Goal: Ask a question: Seek information or help from site administrators or community

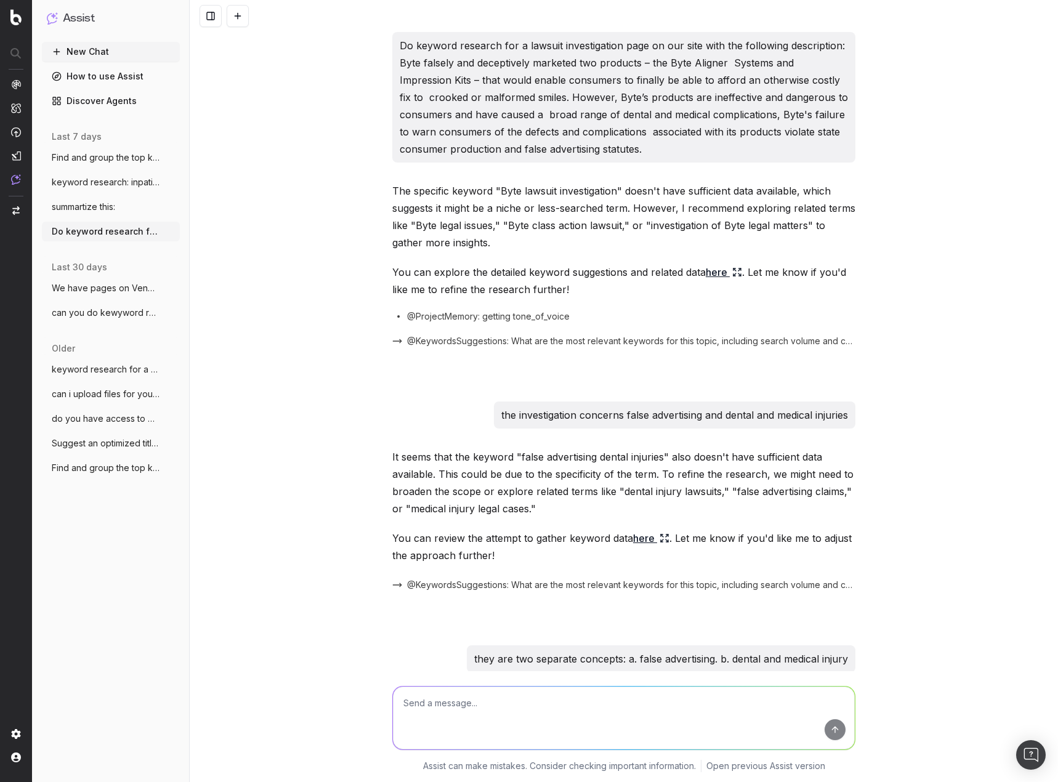
scroll to position [3192, 0]
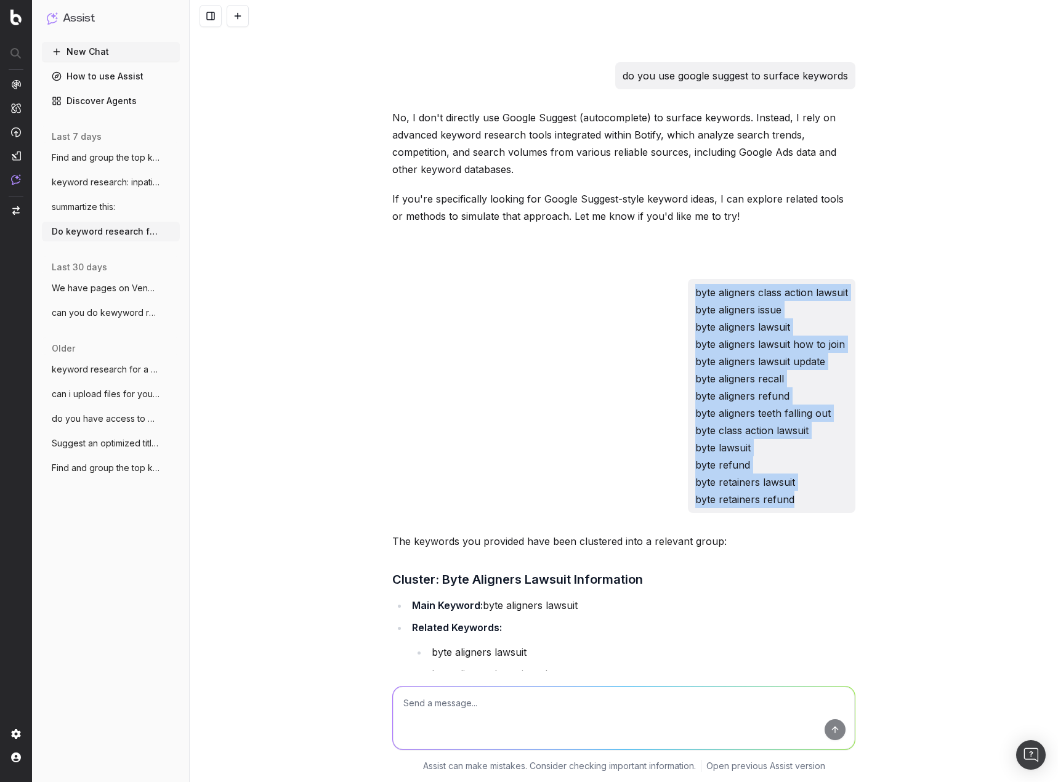
click at [112, 51] on button "New Chat" at bounding box center [111, 52] width 138 height 20
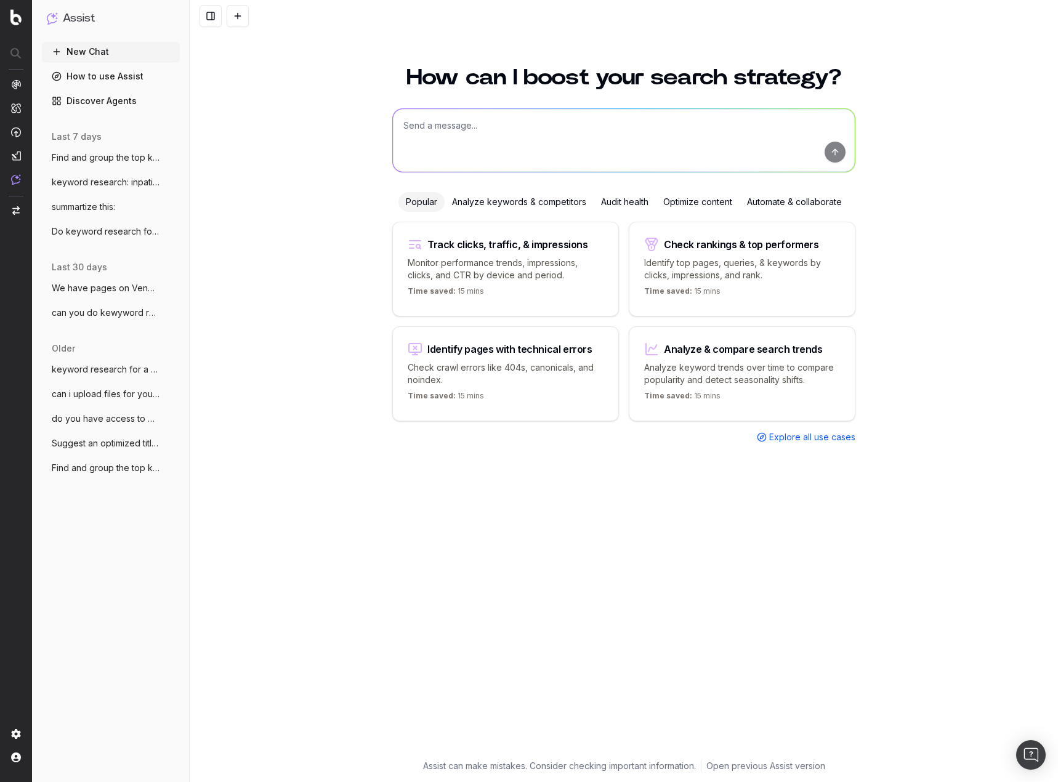
click at [483, 137] on textarea at bounding box center [624, 140] width 462 height 63
type textarea "what pages on our site deal with shift differentials for nurses"
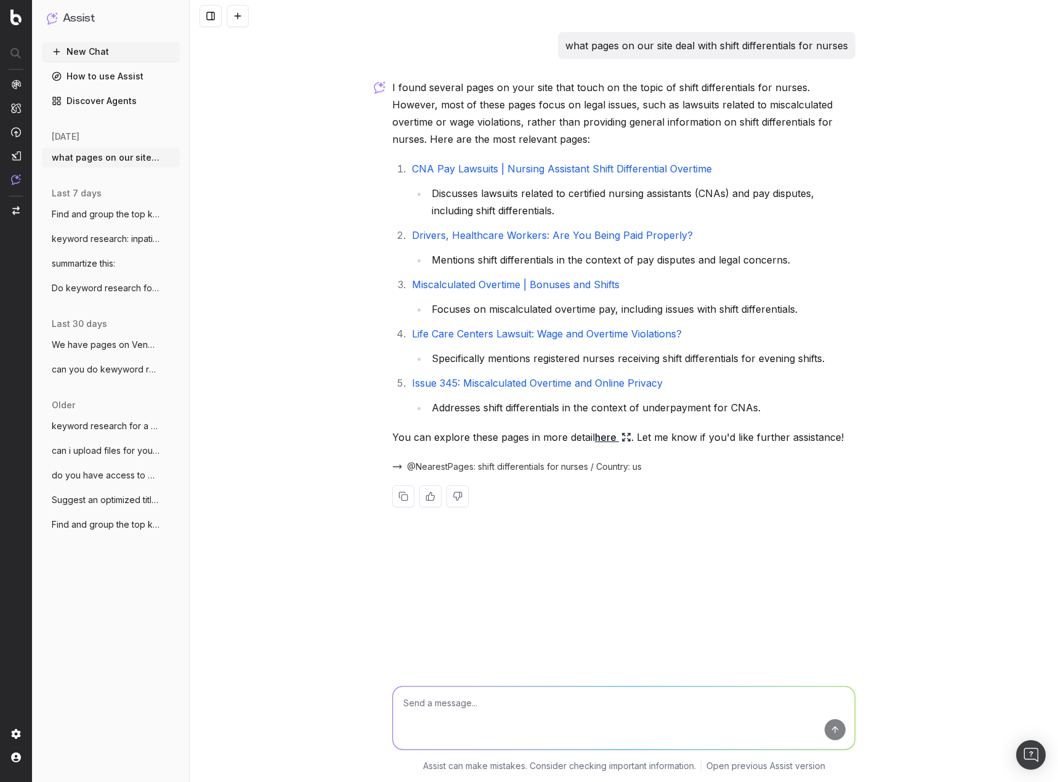
click at [634, 701] on textarea at bounding box center [624, 718] width 462 height 63
type textarea "A"
drag, startPoint x: 357, startPoint y: 705, endPoint x: 300, endPoint y: 697, distance: 57.8
click at [300, 697] on div "Encompa Encompa Assist can make mistakes. Consider checking important informati…" at bounding box center [624, 726] width 868 height 111
click at [487, 706] on textarea "analyze this title tagL Encompass" at bounding box center [624, 718] width 462 height 63
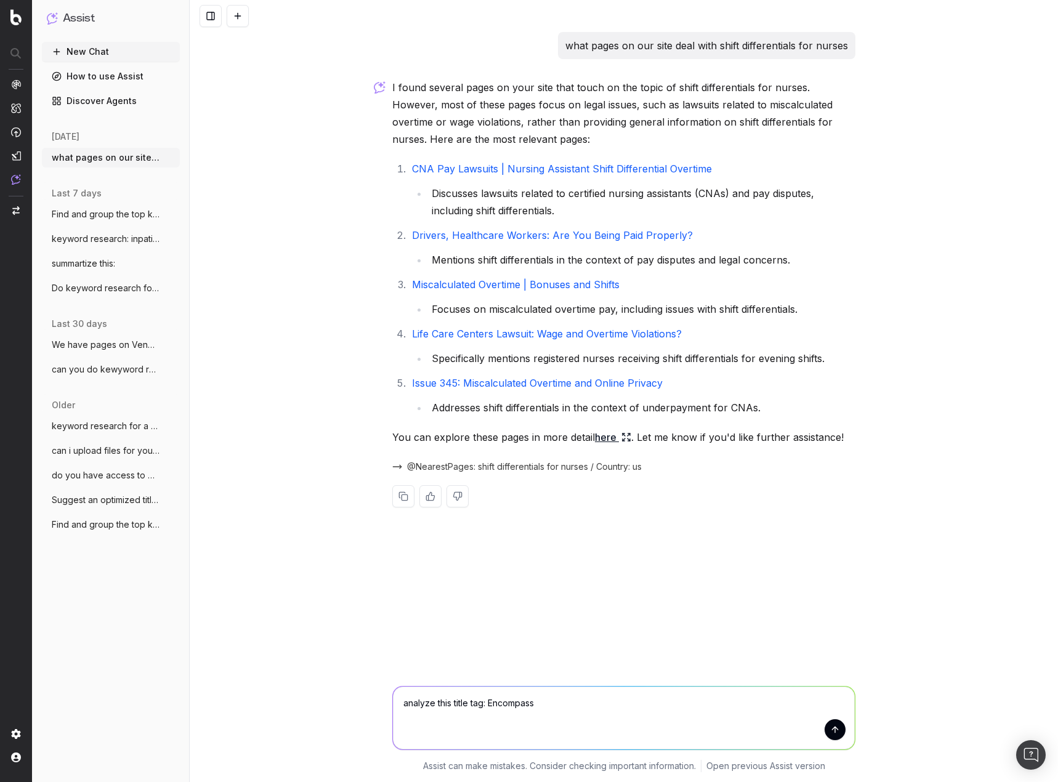
click at [552, 701] on textarea "analyze this title tag: Encompass" at bounding box center [624, 718] width 462 height 63
paste textarea "Arcadia Care Unpaid Wages Lawsuit"
drag, startPoint x: 626, startPoint y: 702, endPoint x: 572, endPoint y: 711, distance: 54.4
click at [572, 711] on textarea "analyze this title tag: Encompass Health Arcadia Care Unpaid Wages Lawsuit" at bounding box center [624, 718] width 462 height 63
click at [721, 696] on textarea "analyze this title tag: Encompass Health Unpaid Wages Lawsuit" at bounding box center [624, 718] width 462 height 63
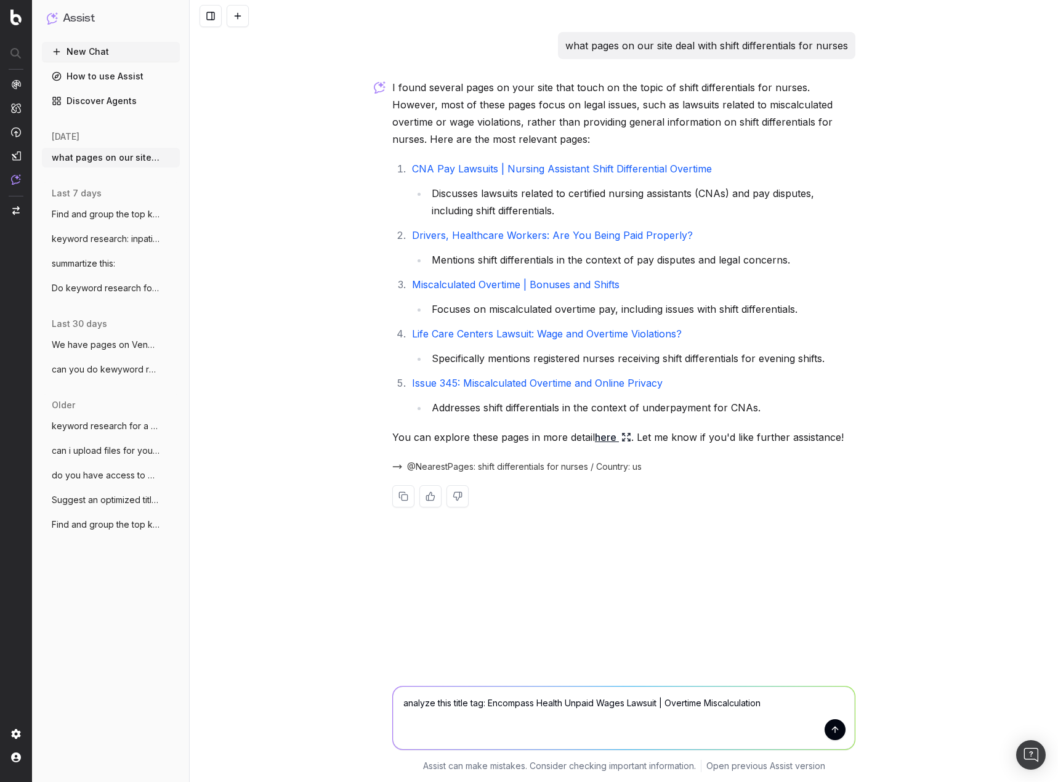
type textarea "analyze this title tag: Encompass Health Unpaid Wages Lawsuit | Overtime Miscal…"
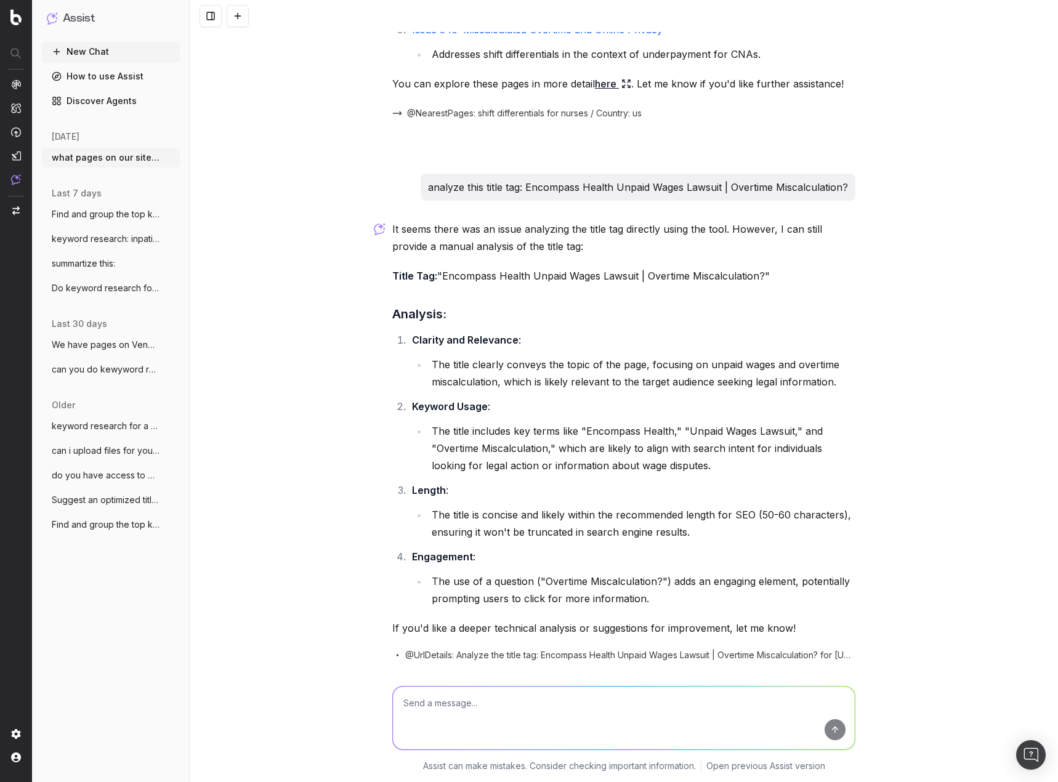
scroll to position [395, 0]
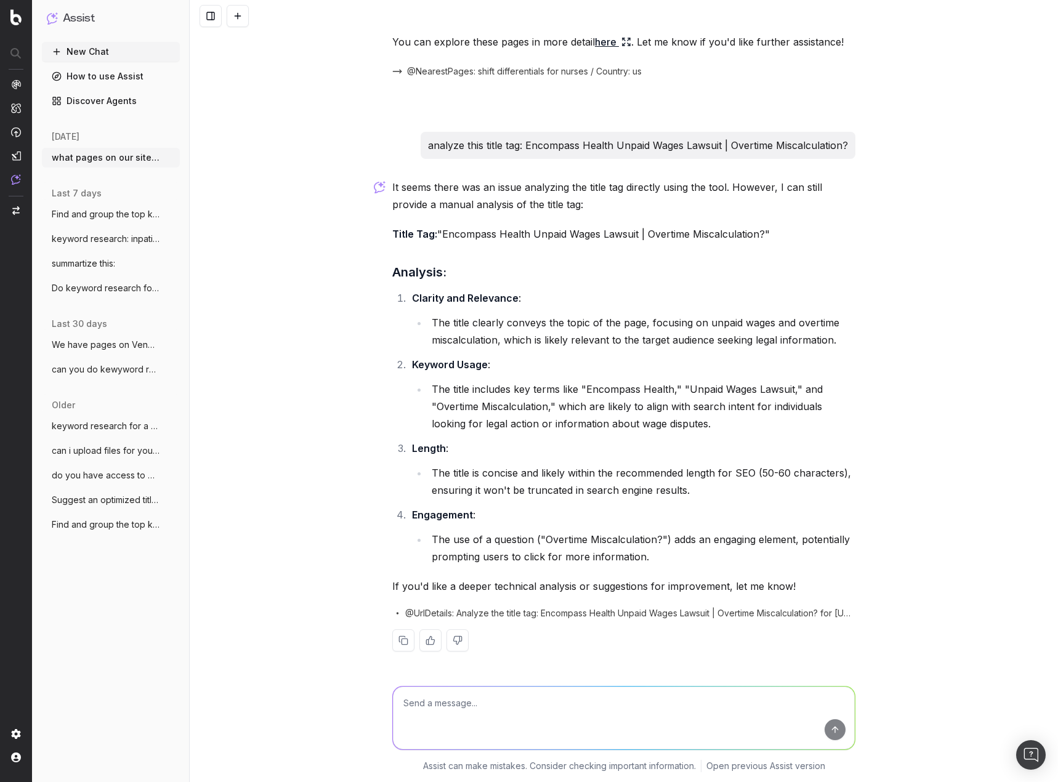
click at [575, 698] on textarea at bounding box center [624, 718] width 462 height 63
type textarea "do keyword research based on this title tag"
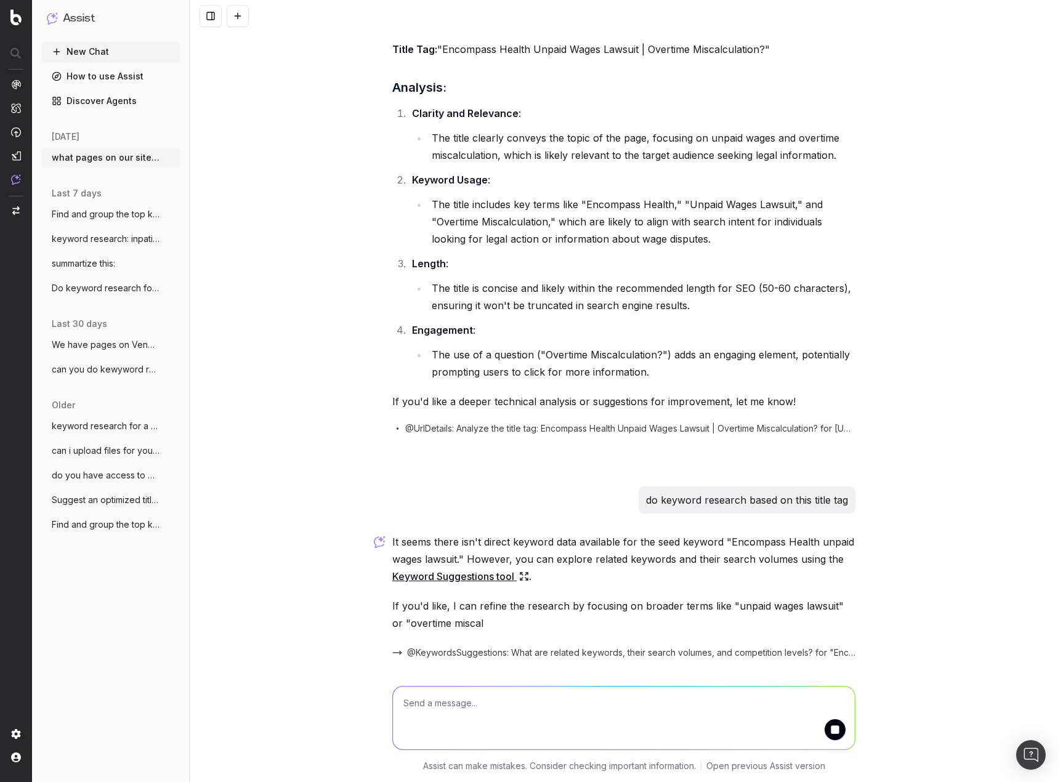
scroll to position [622, 0]
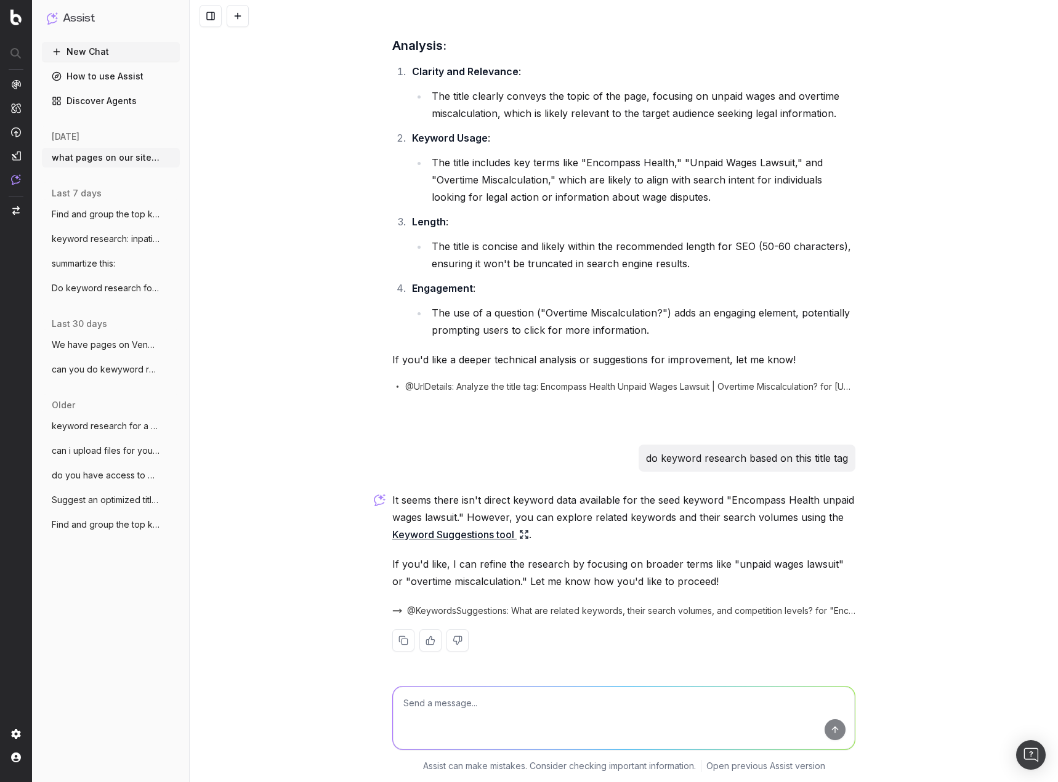
click at [520, 533] on icon at bounding box center [521, 532] width 2 height 2
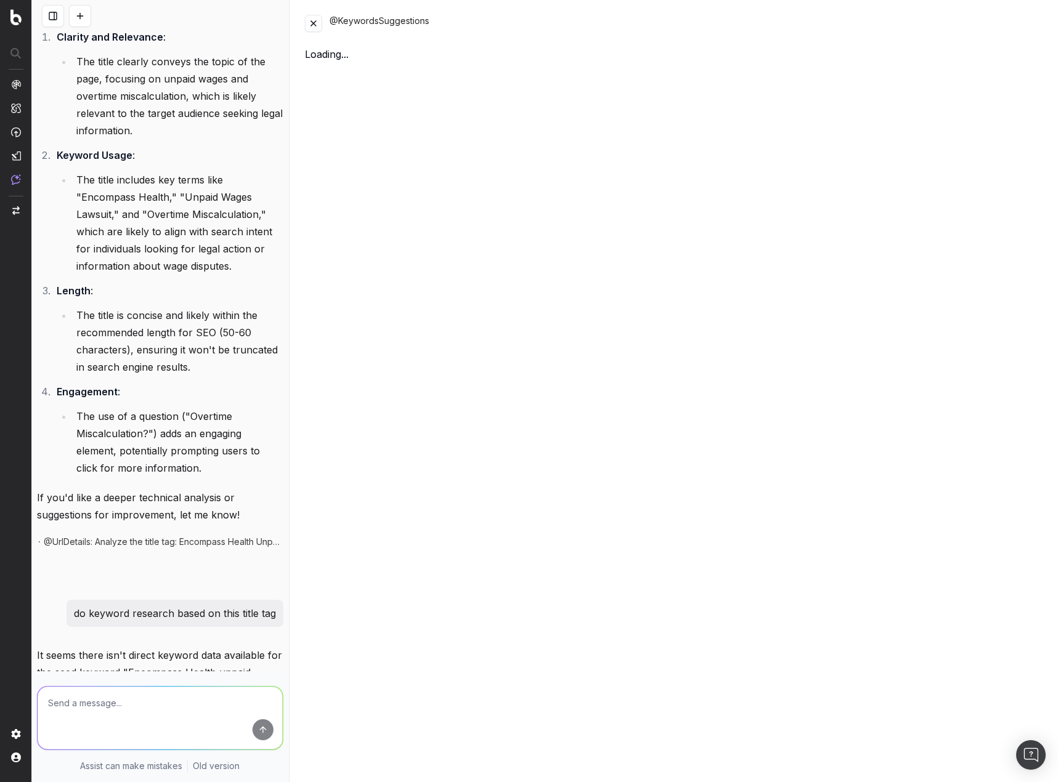
scroll to position [933, 0]
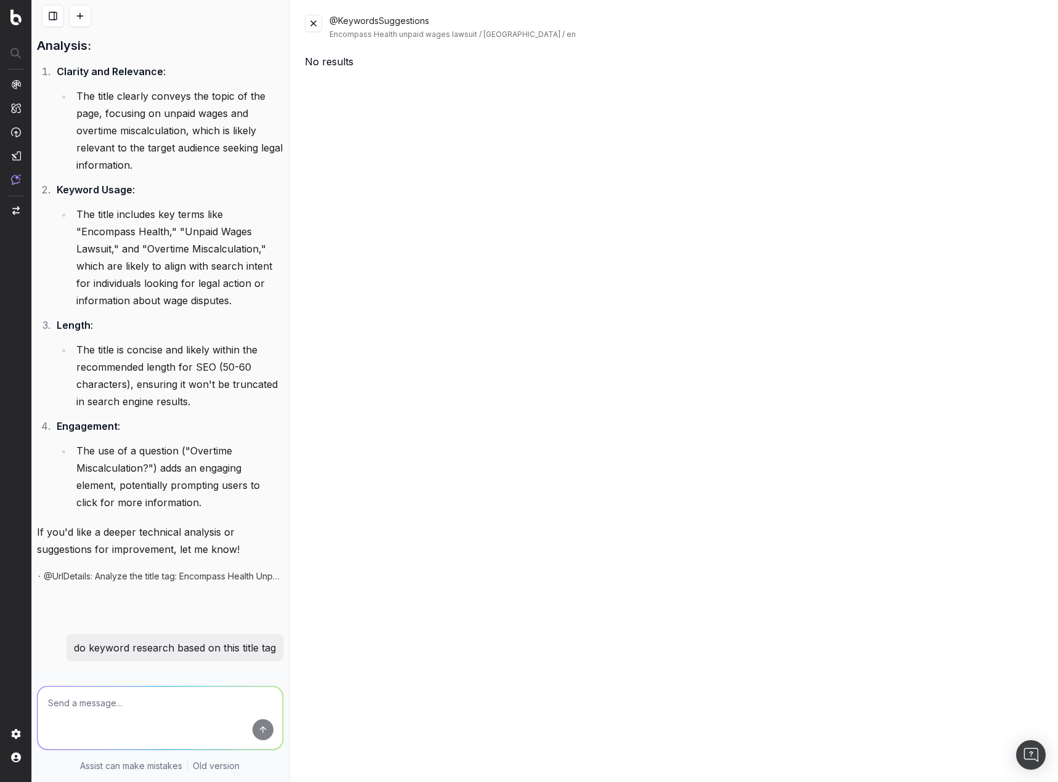
click at [318, 23] on button at bounding box center [313, 23] width 17 height 17
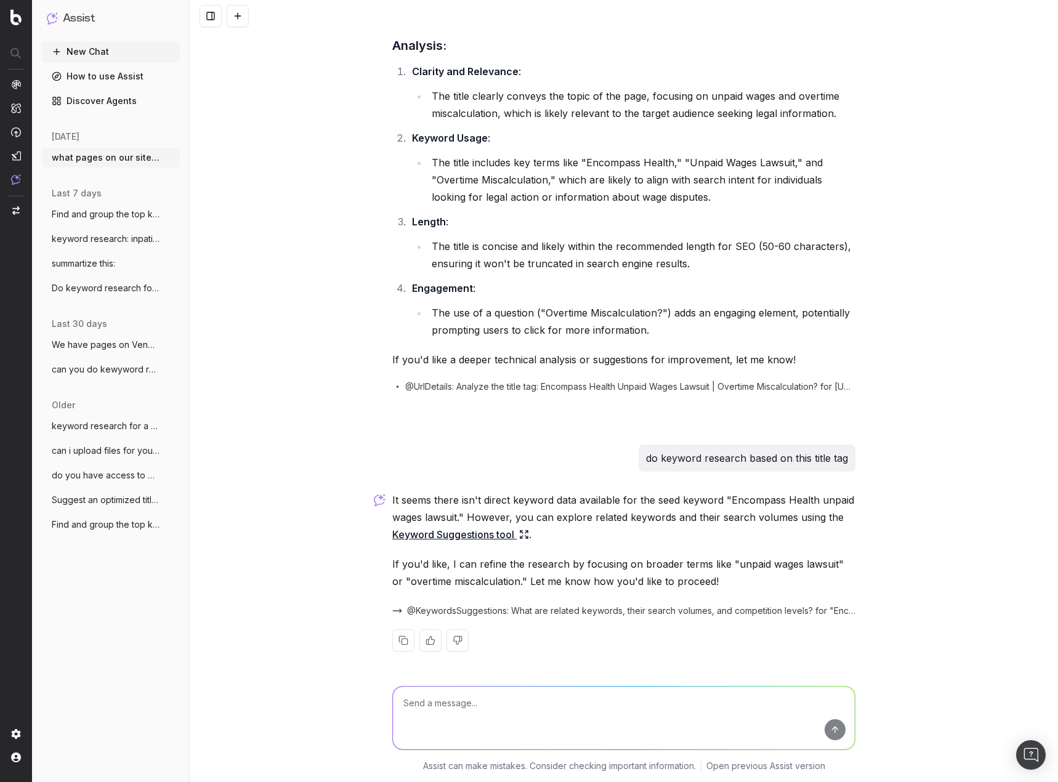
click at [612, 700] on textarea at bounding box center [624, 718] width 462 height 63
click at [602, 708] on textarea at bounding box center [624, 718] width 462 height 63
type textarea "encompass health pay"
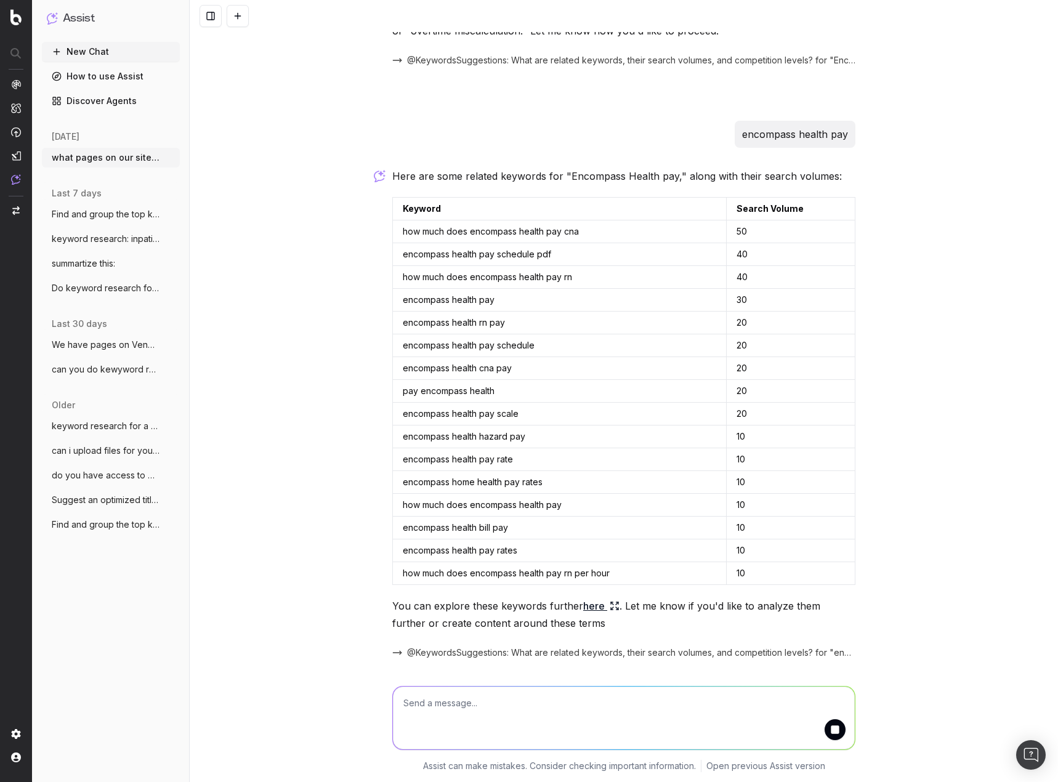
scroll to position [1215, 0]
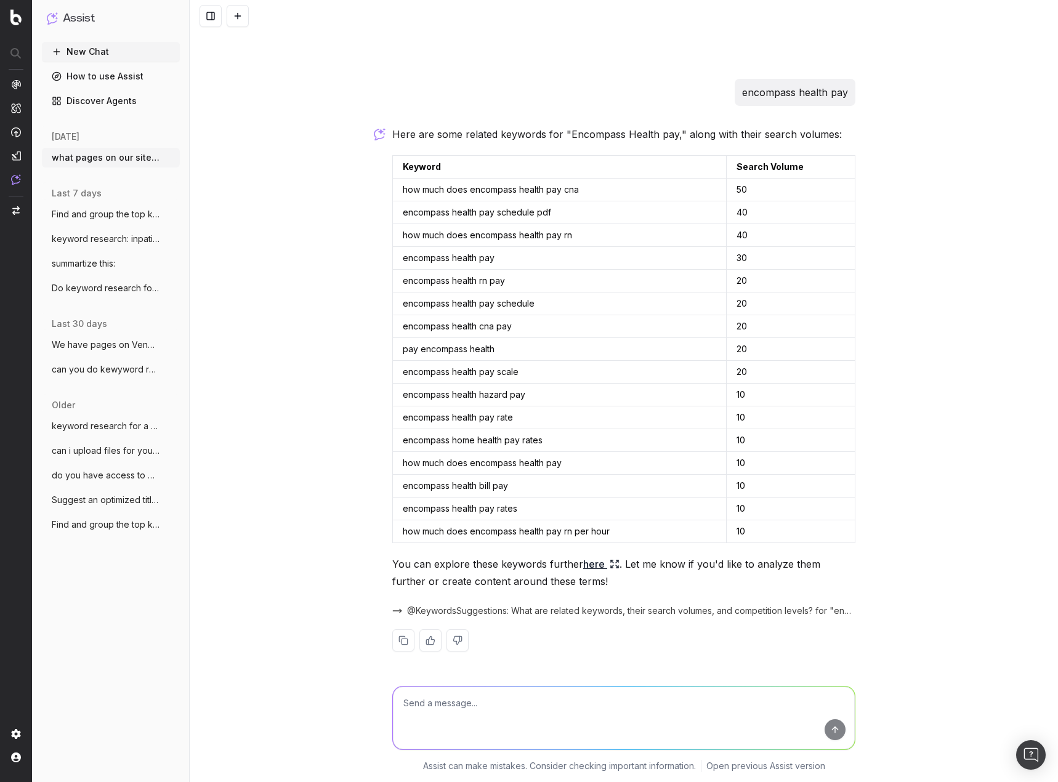
click at [598, 565] on link "here" at bounding box center [601, 564] width 36 height 17
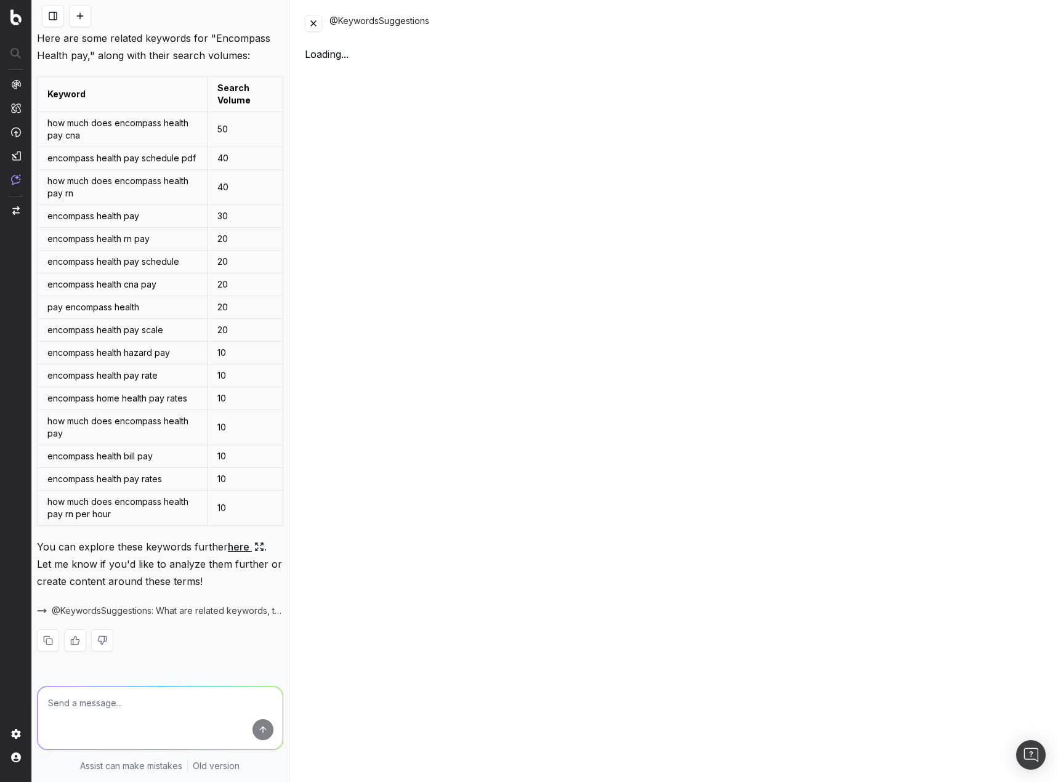
scroll to position [1801, 0]
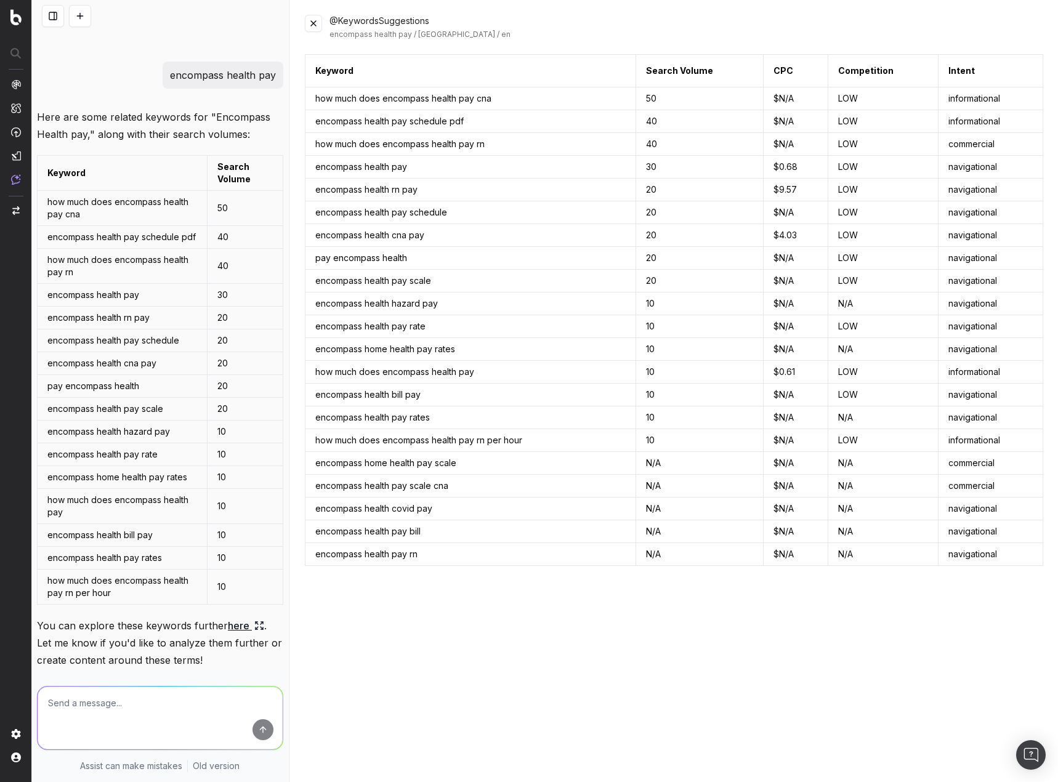
click at [421, 260] on td "pay encompass health" at bounding box center [470, 258] width 331 height 23
click at [999, 260] on td "navigational" at bounding box center [990, 258] width 105 height 23
click at [314, 22] on button at bounding box center [313, 23] width 17 height 17
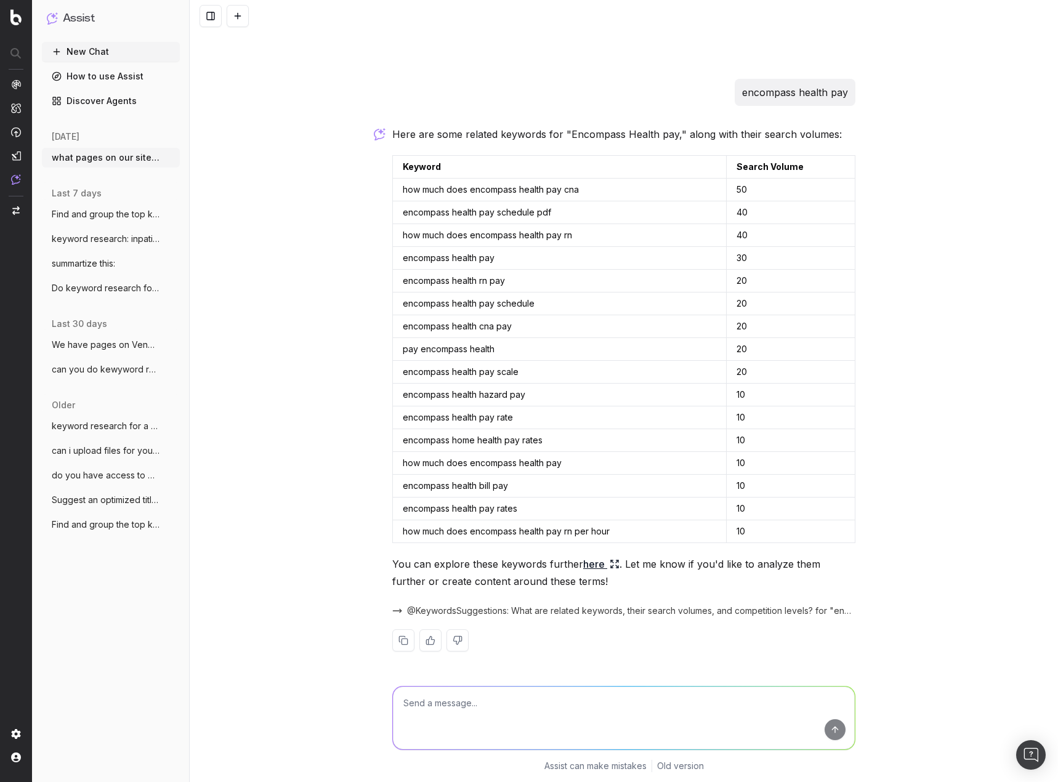
scroll to position [1215, 0]
click at [530, 697] on textarea at bounding box center [624, 718] width 462 height 63
type textarea "encompass health overtime"
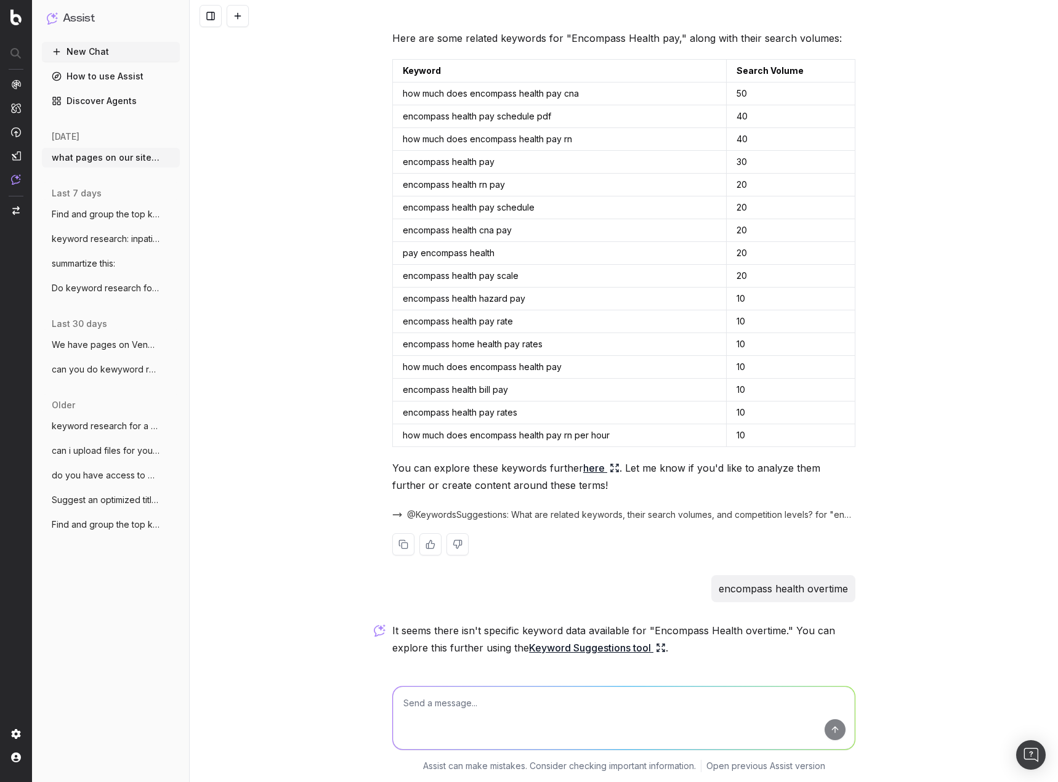
scroll to position [1424, 0]
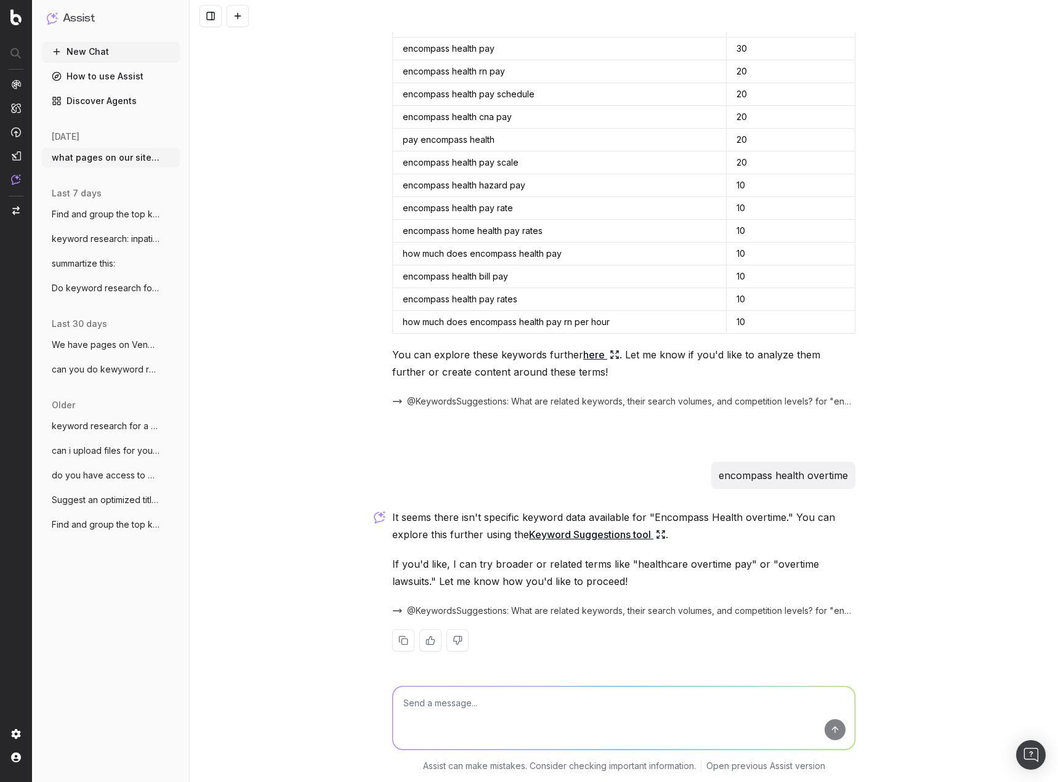
click at [453, 690] on textarea at bounding box center [624, 718] width 462 height 63
type textarea "write a slug based on the title tag"
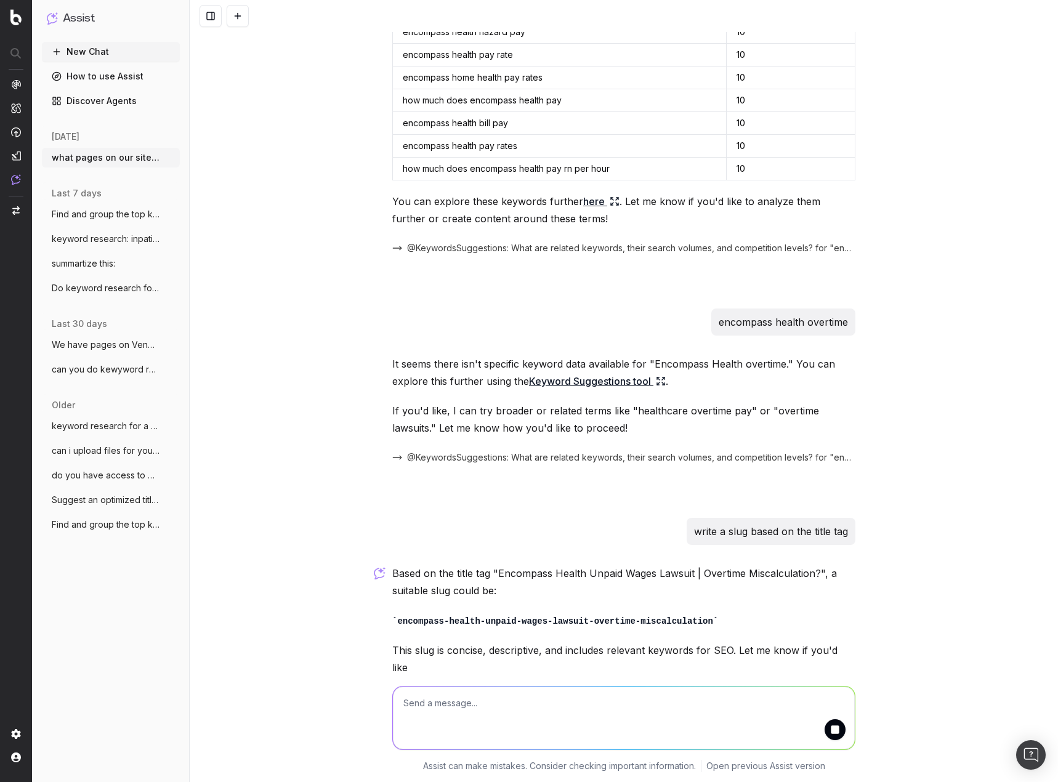
scroll to position [1637, 0]
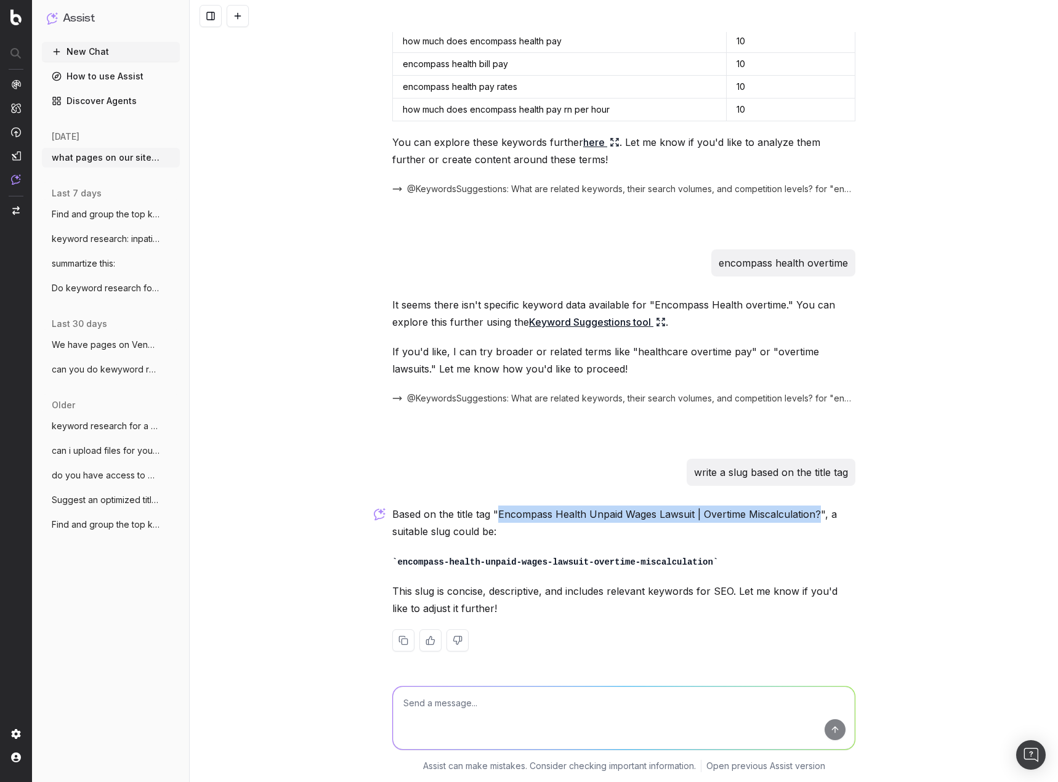
drag, startPoint x: 816, startPoint y: 512, endPoint x: 494, endPoint y: 508, distance: 321.5
click at [494, 508] on p "Based on the title tag "Encompass Health Unpaid Wages Lawsuit | Overtime Miscal…" at bounding box center [623, 523] width 463 height 34
copy p "Encompass Health Unpaid Wages Lawsuit | Overtime Miscalculation?"
drag, startPoint x: 694, startPoint y: 571, endPoint x: 689, endPoint y: 561, distance: 11.8
click at [694, 571] on div "Based on the title tag "Encompass Health Unpaid Wages Lawsuit | Overtime Miscal…" at bounding box center [623, 589] width 463 height 166
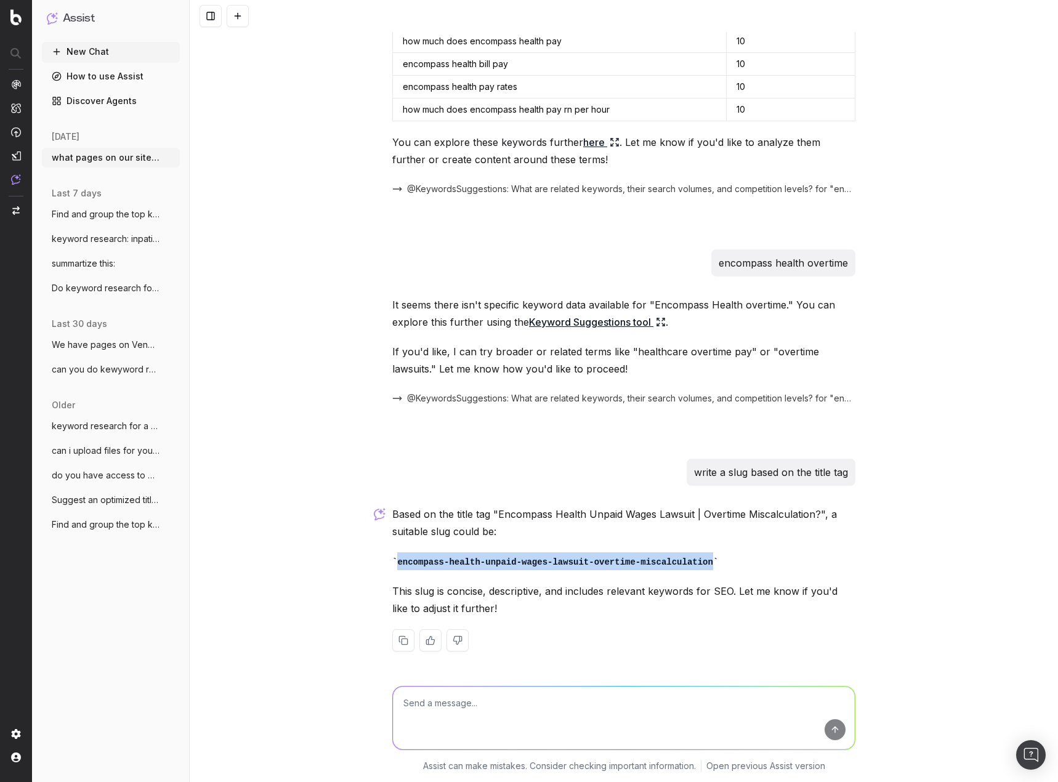
drag, startPoint x: 681, startPoint y: 564, endPoint x: 384, endPoint y: 561, distance: 297.5
copy code "encompass-health-unpaid-wages-lawsuit-overtime-miscalculation"
click at [850, 156] on p "You can explore these keywords further here . Let me know if you'd like to anal…" at bounding box center [623, 151] width 463 height 34
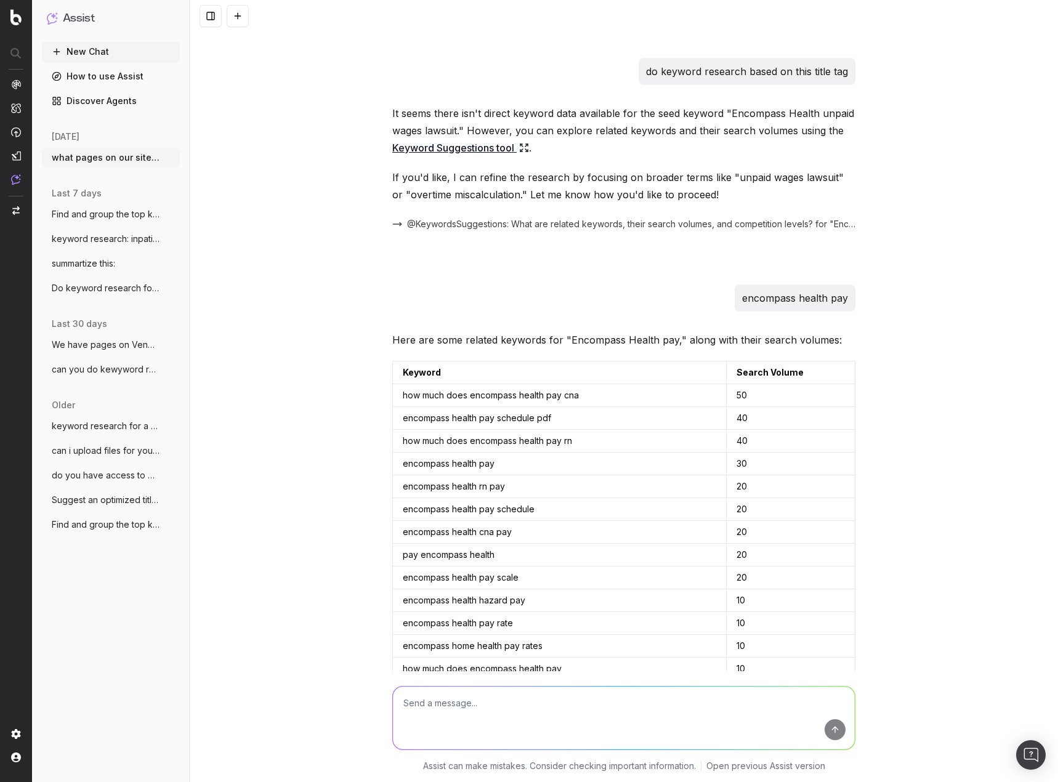
scroll to position [959, 0]
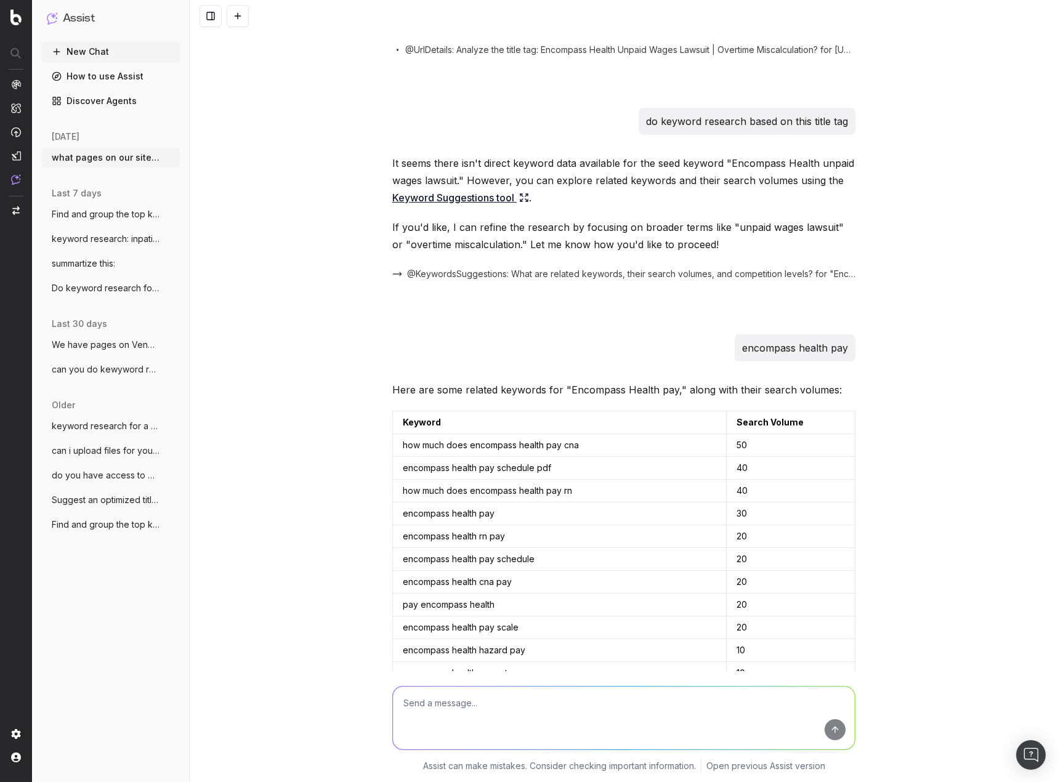
click at [838, 421] on button at bounding box center [844, 422] width 22 height 22
